Goal: Task Accomplishment & Management: Manage account settings

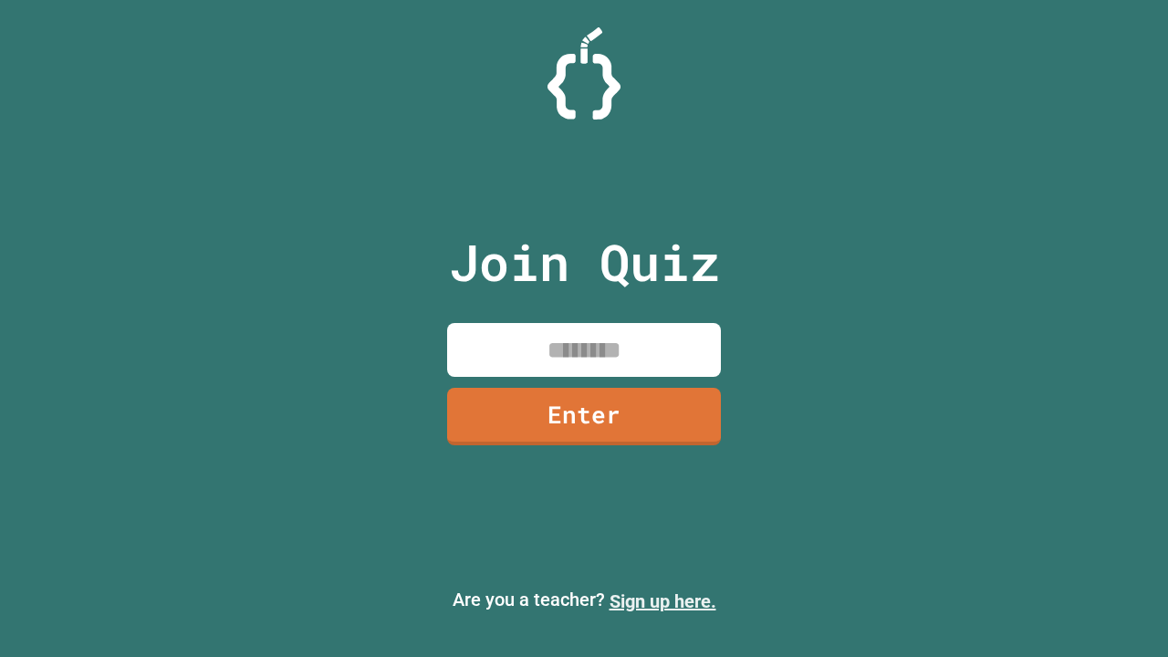
click at [662, 601] on link "Sign up here." at bounding box center [662, 601] width 107 height 22
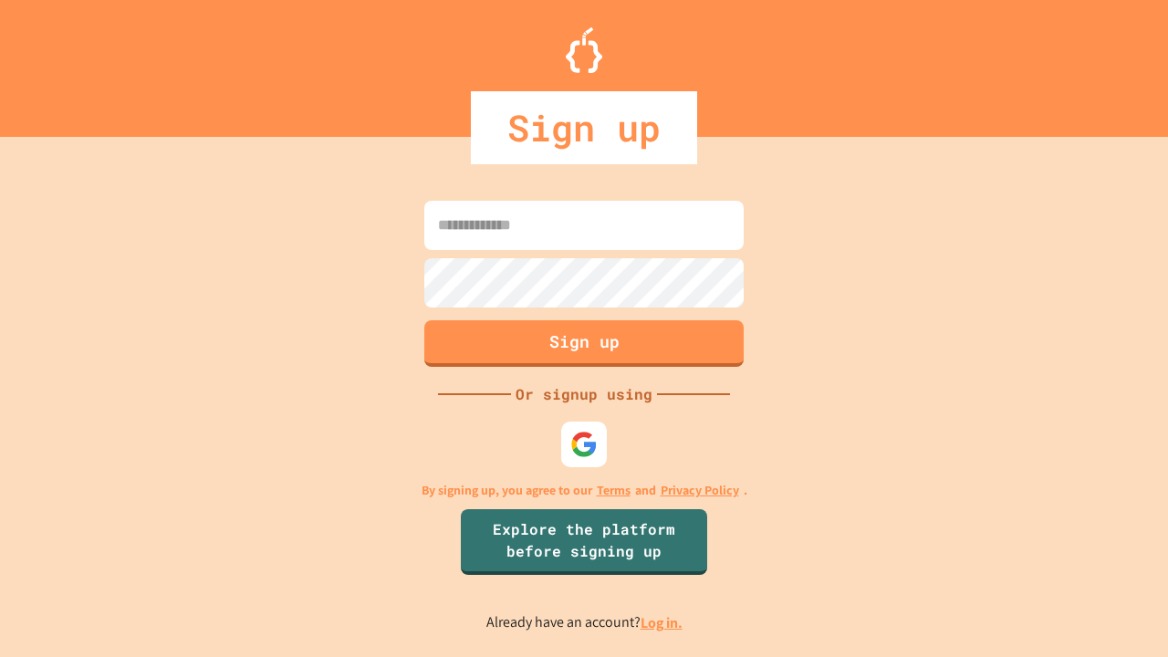
click at [662, 622] on link "Log in." at bounding box center [661, 622] width 42 height 19
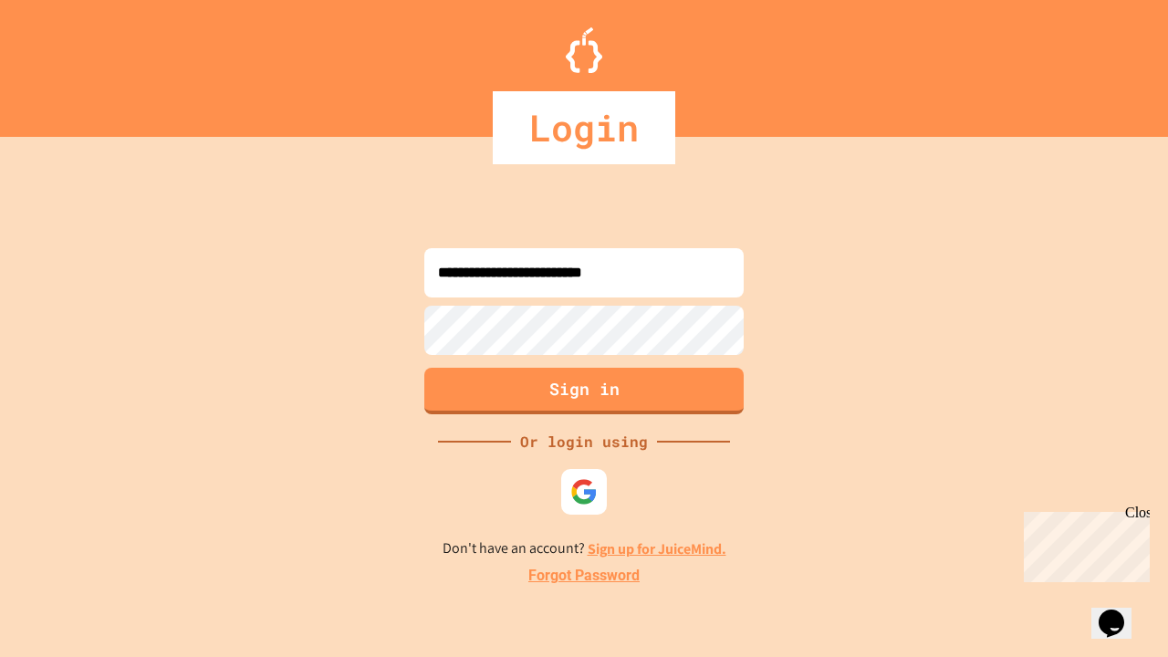
type input "**********"
